Goal: Find specific page/section: Find specific page/section

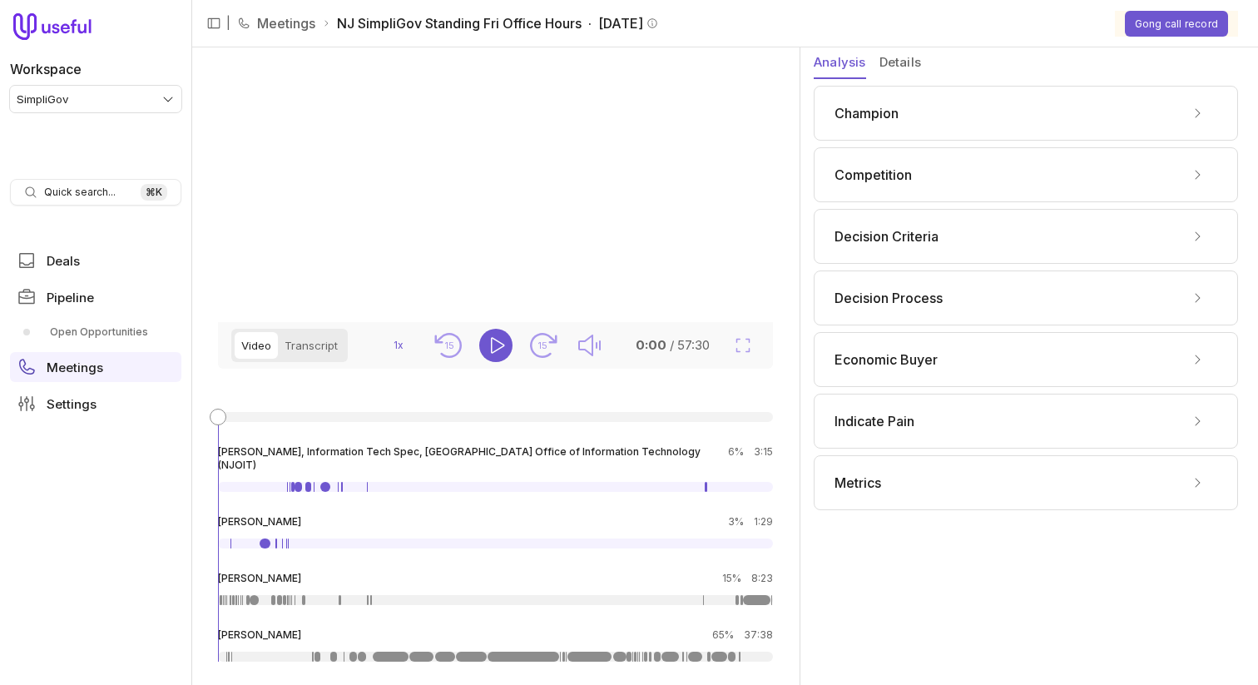
click at [898, 66] on button "Details" at bounding box center [900, 63] width 42 height 32
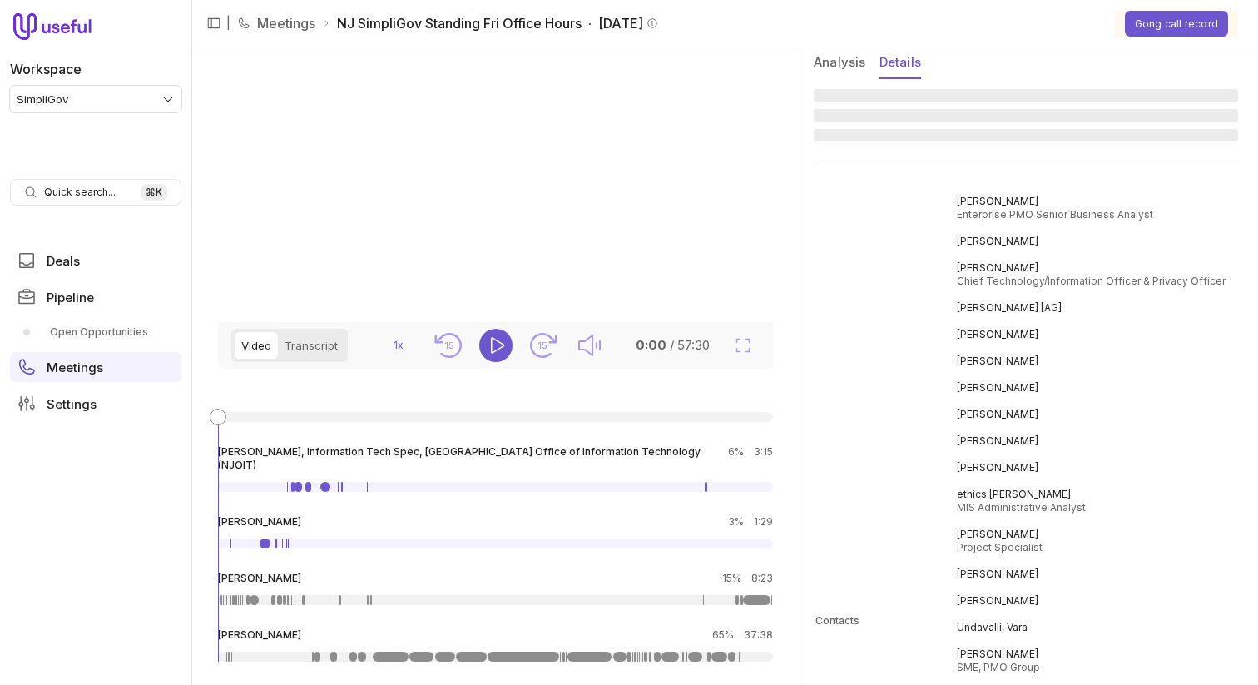
click at [924, 127] on span "‌ ‌ ‌" at bounding box center [1025, 115] width 424 height 56
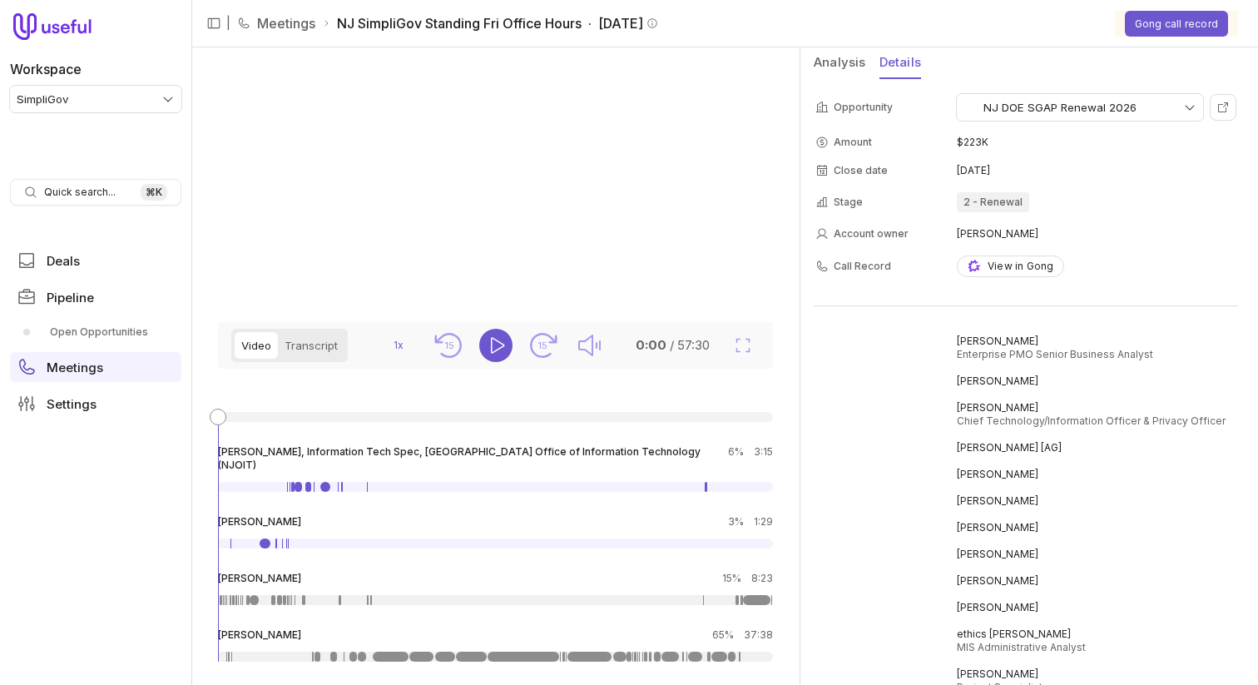
click at [850, 73] on button "Analysis" at bounding box center [839, 63] width 52 height 32
click at [900, 65] on button "Details" at bounding box center [900, 63] width 42 height 32
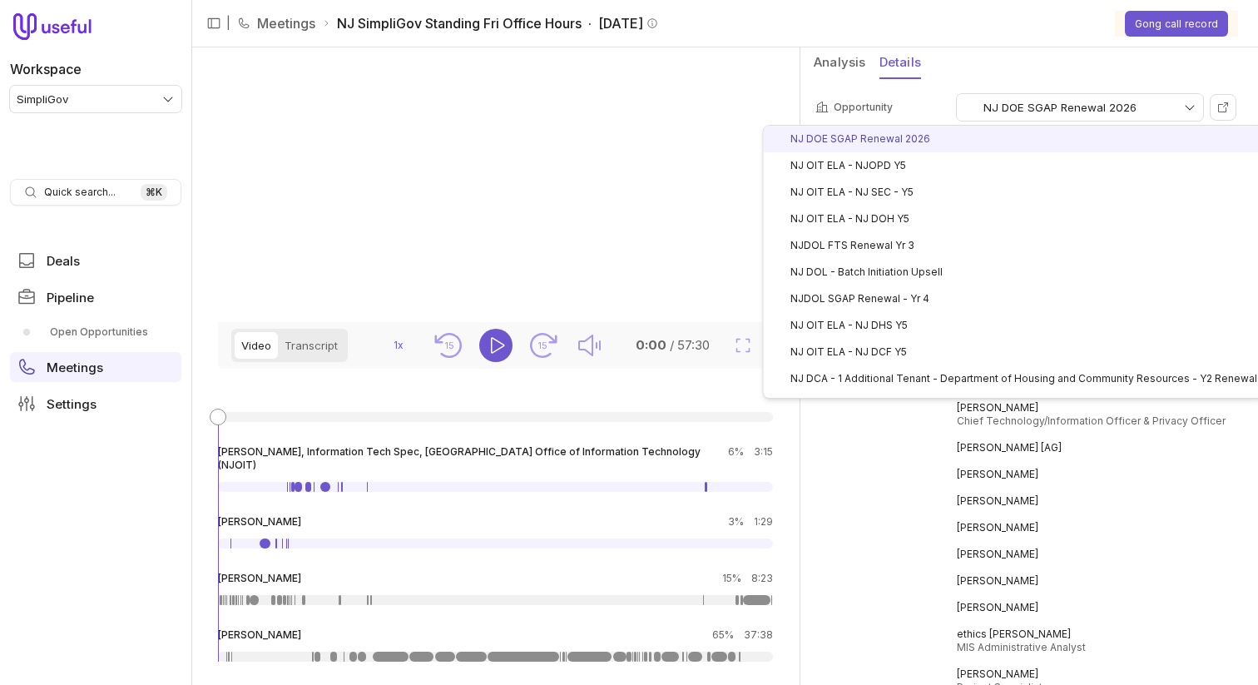
click at [1188, 109] on html "Workspace SimpliGov Quick search... ⌘ K Deals Pipeline Open Opportunities Meeti…" at bounding box center [629, 342] width 1258 height 685
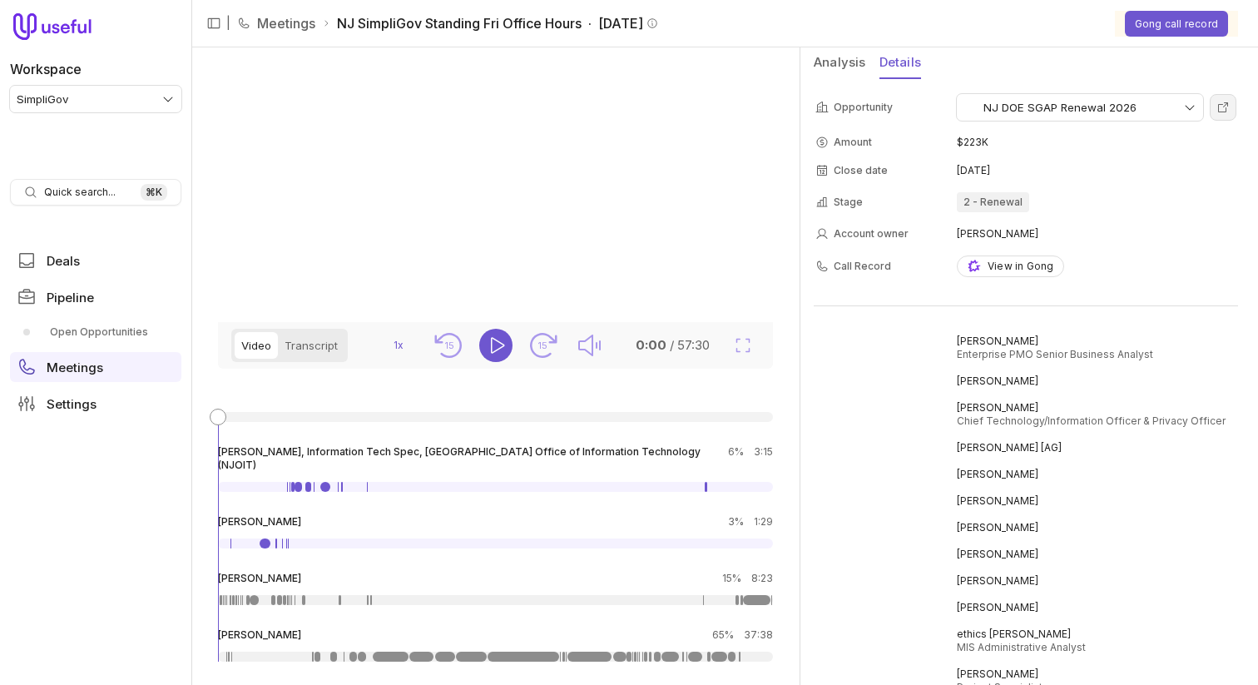
click at [1224, 116] on link at bounding box center [1222, 107] width 27 height 27
click at [1161, 110] on html "Workspace SimpliGov Quick search... ⌘ K Deals Pipeline Open Opportunities Meeti…" at bounding box center [629, 342] width 1258 height 685
click at [1062, 146] on td "$25K" at bounding box center [1096, 142] width 279 height 27
click at [1044, 114] on html "Workspace SimpliGov Quick search... ⌘ K Deals Pipeline Open Opportunities Meeti…" at bounding box center [629, 342] width 1258 height 685
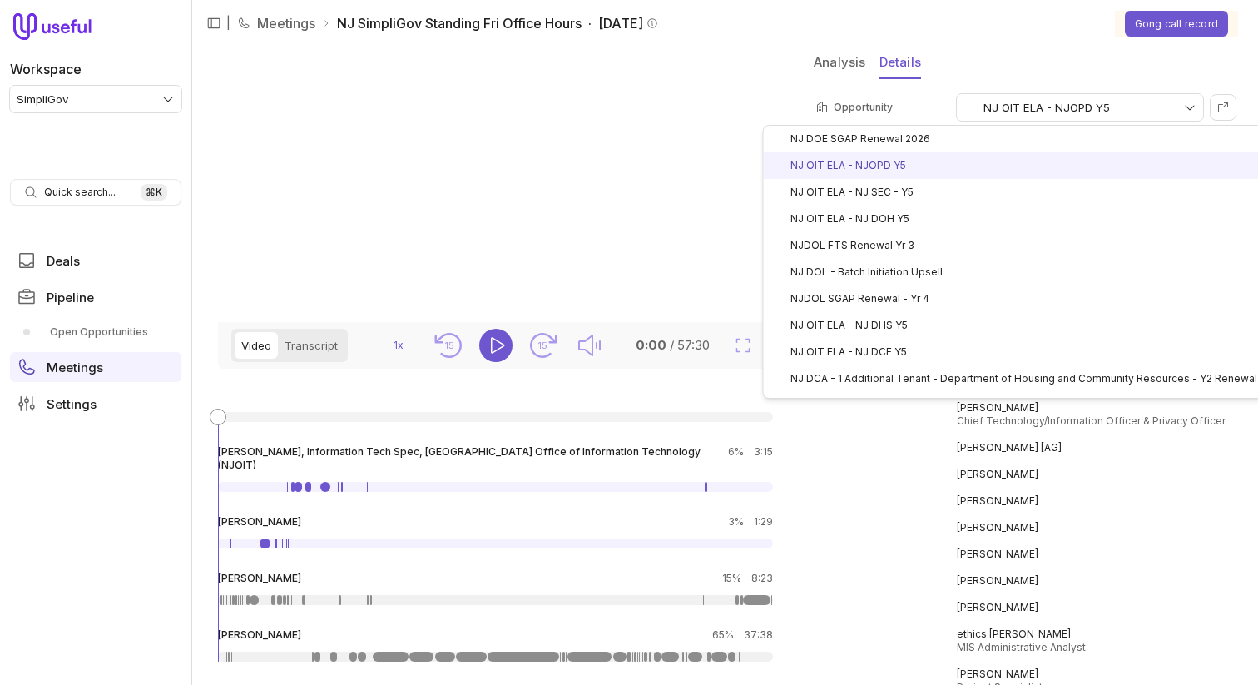
click at [1035, 107] on html "Workspace SimpliGov Quick search... ⌘ K Deals Pipeline Open Opportunities Meeti…" at bounding box center [629, 342] width 1258 height 685
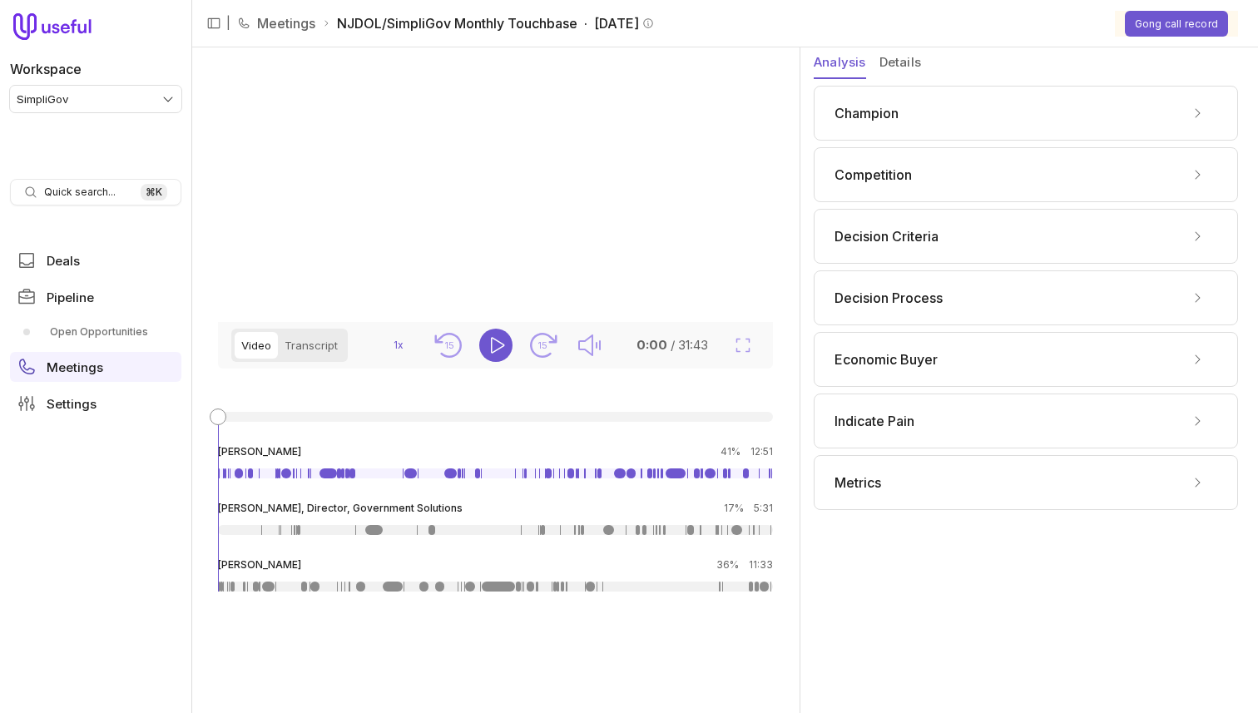
click at [960, 129] on div "Champion" at bounding box center [1025, 113] width 424 height 55
click at [965, 116] on div "Champion" at bounding box center [1025, 113] width 383 height 27
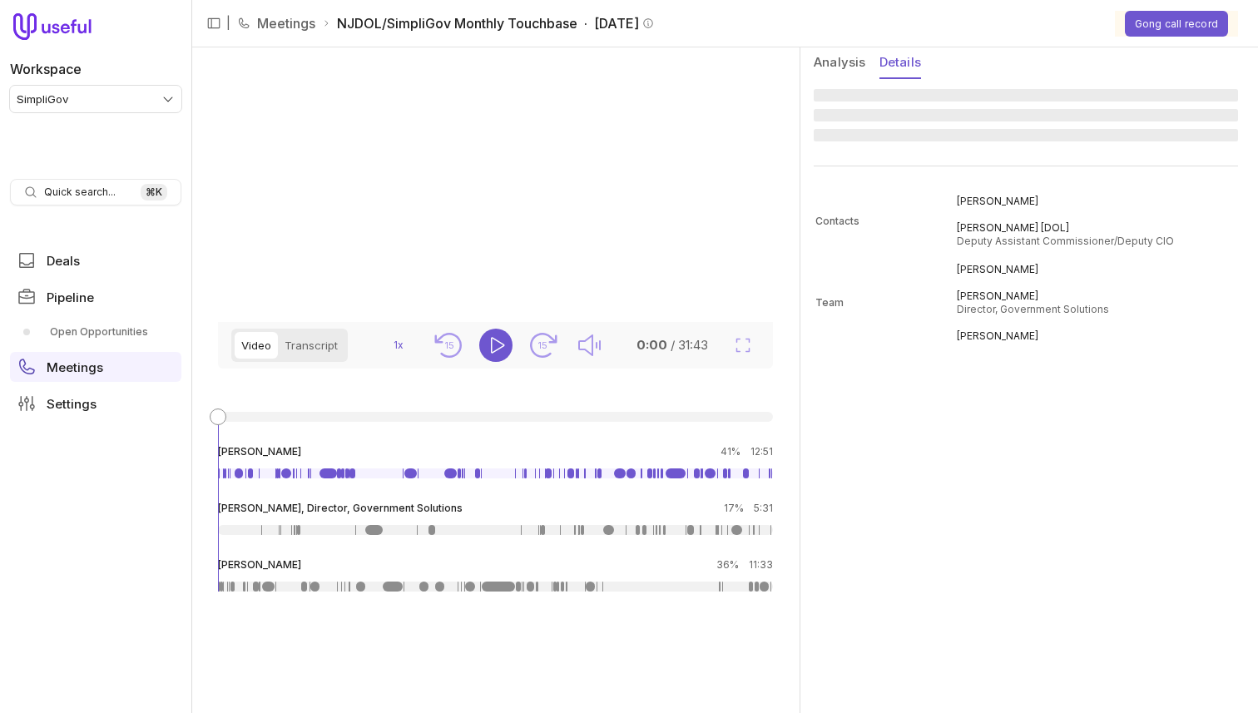
click at [912, 68] on button "Details" at bounding box center [900, 63] width 42 height 32
